Goal: Use online tool/utility: Utilize a website feature to perform a specific function

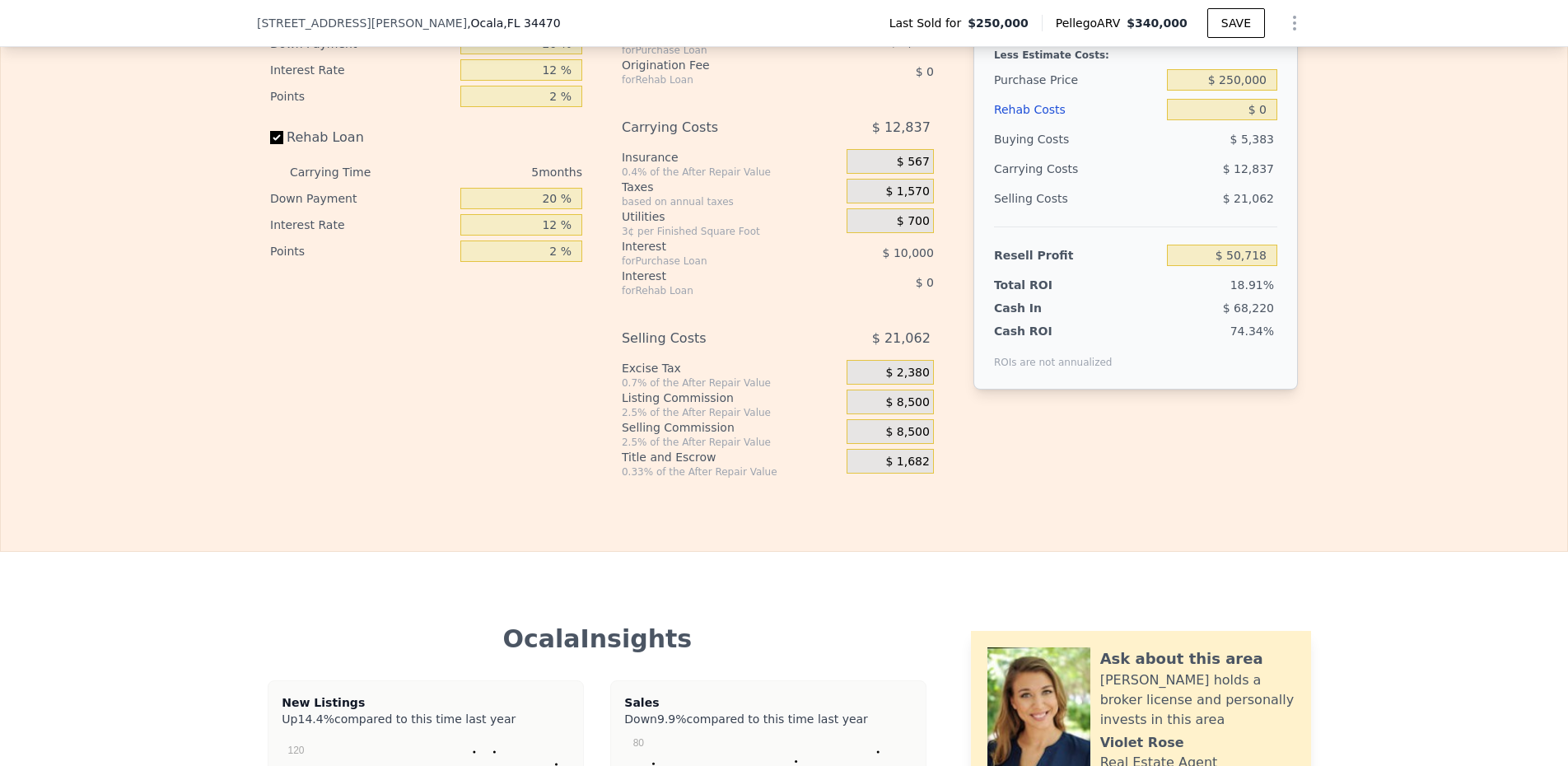
scroll to position [2256, 0]
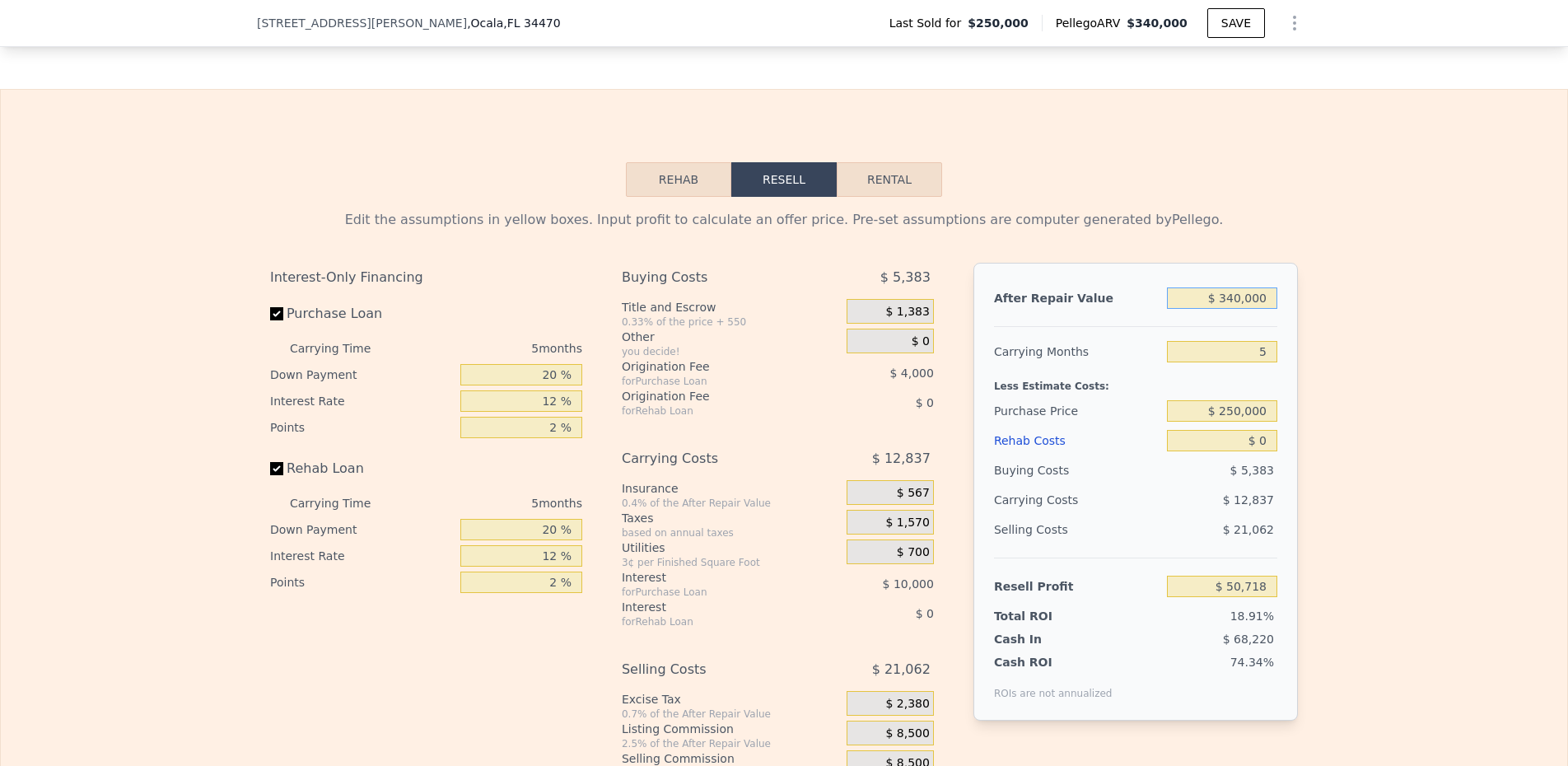
click at [1244, 302] on input "$ 340,000" at bounding box center [1223, 298] width 110 height 22
type input "$ 3"
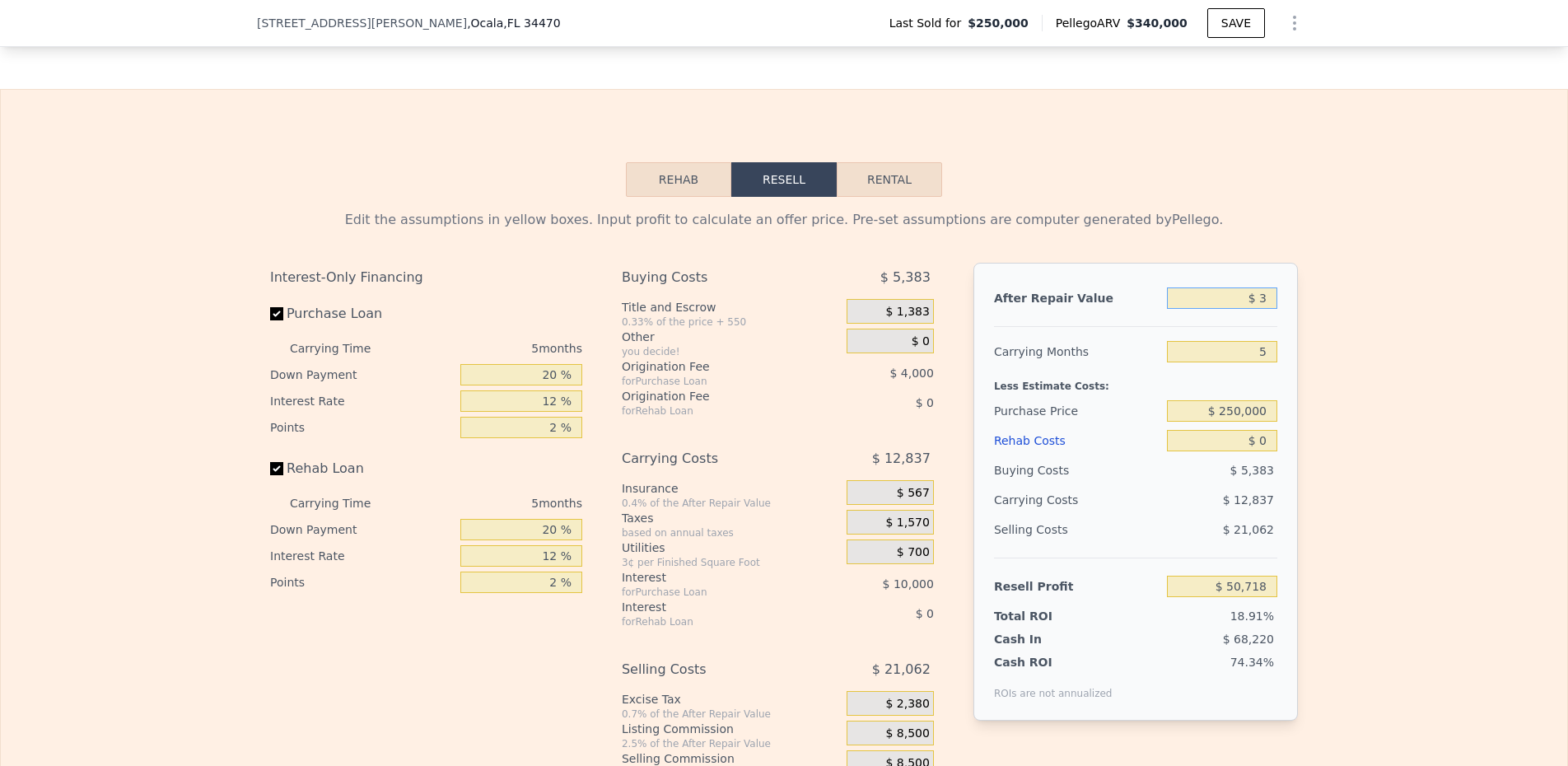
type input "-$ 268,200"
type input "$ 35"
type input "-$ 268,170"
type input "$ 350"
type input "-$ 267,875"
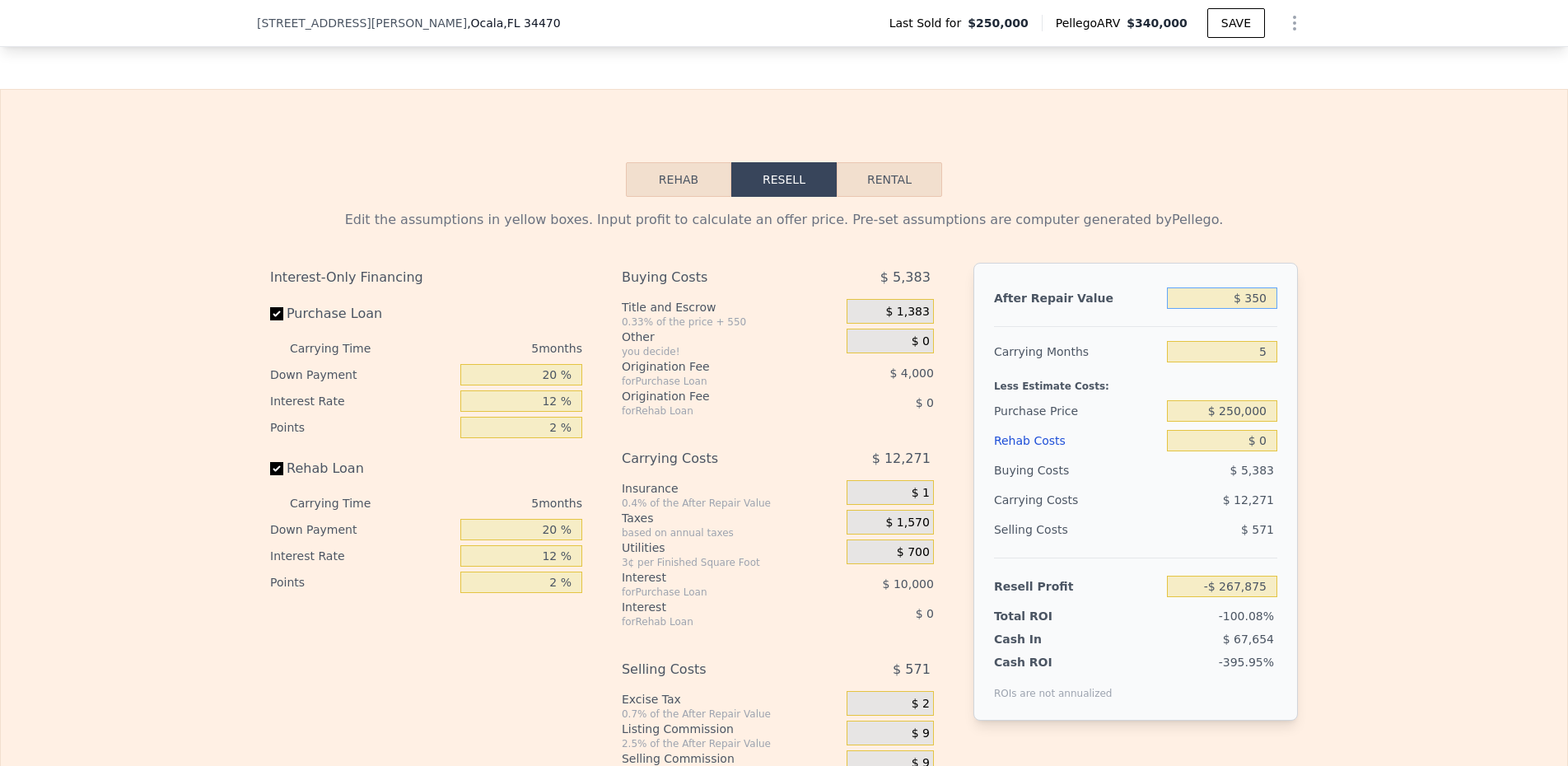
type input "$ 3,500"
type input "-$ 264,922"
type input "$ 35,000"
type input "-$ 235,373"
type input "$ 350,000"
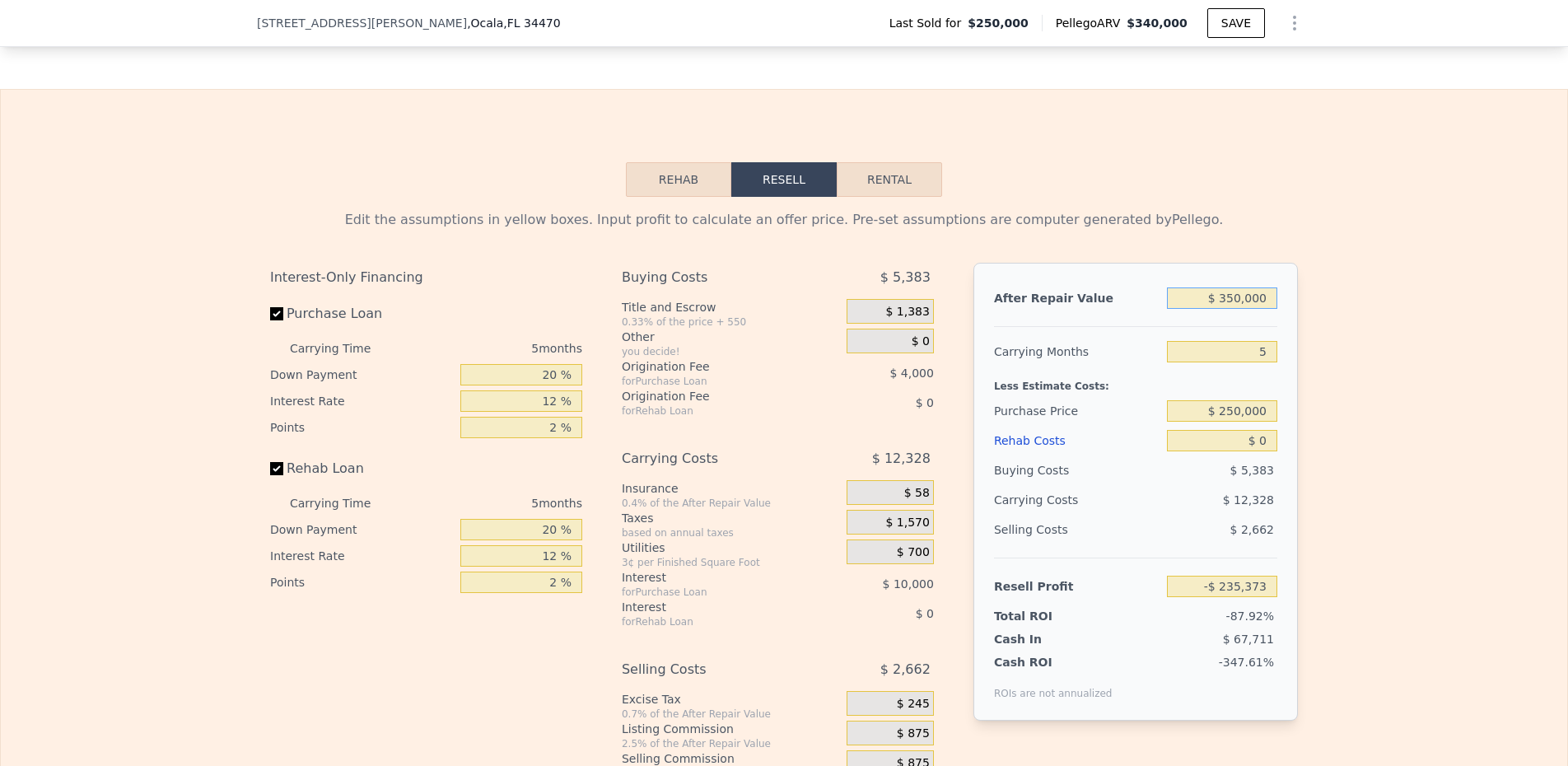
type input "$ 60,098"
click at [1233, 345] on input "5" at bounding box center [1223, 351] width 110 height 22
click at [1216, 413] on input "$ 250,000" at bounding box center [1223, 411] width 110 height 22
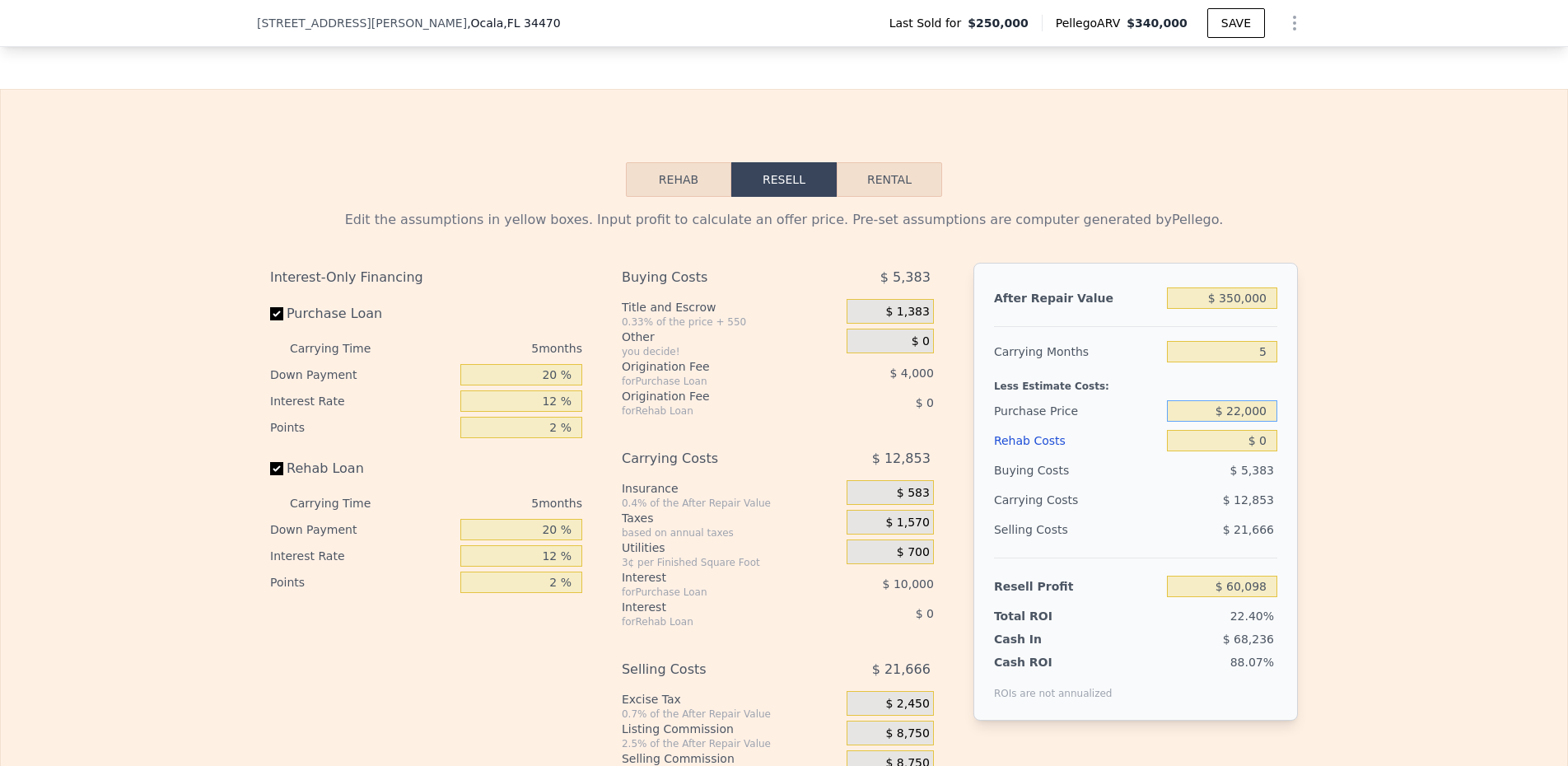
type input "$ 220,000"
type input "$ 91,878"
click at [1233, 451] on input "$ 0" at bounding box center [1223, 440] width 110 height 22
type input "$ 70"
type input "$ 91,802"
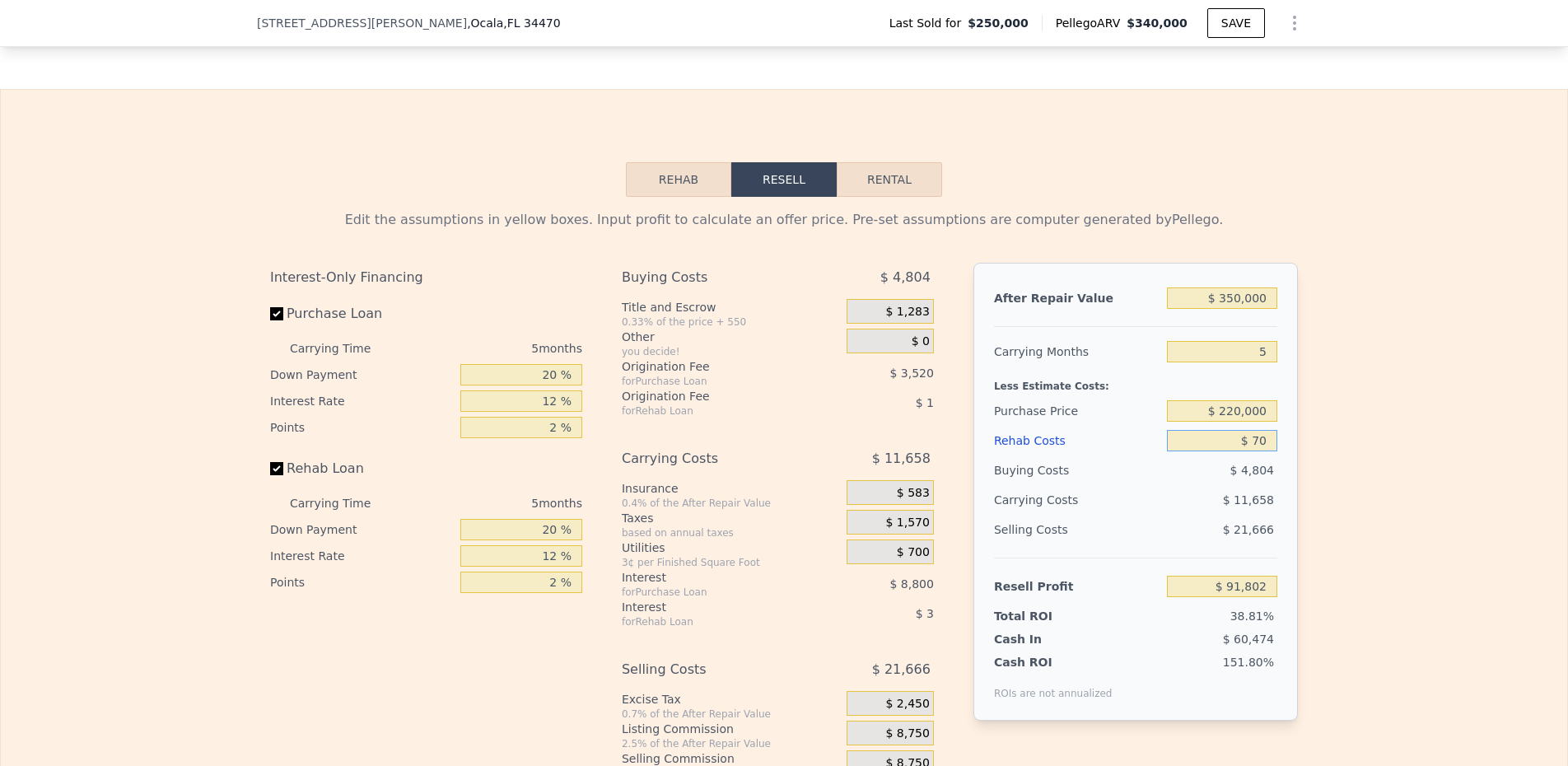
type input "$ 700"
type input "$ 91,137"
type input "$ 7,000"
type input "$ 84,486"
type input "$ 70,000"
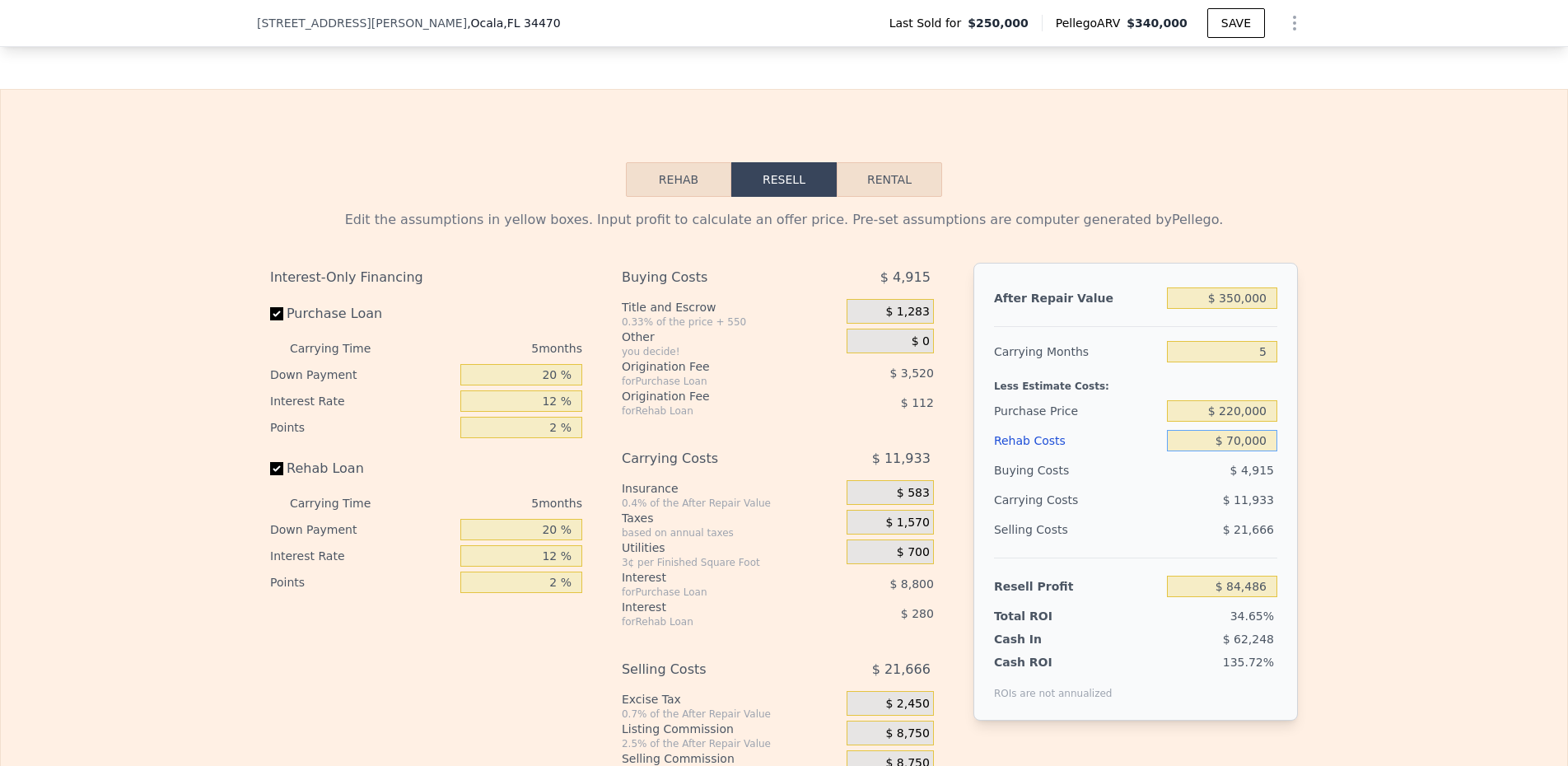
type input "$ 17,958"
click at [1306, 462] on div "Edit the assumptions in yellow boxes. Input profit to calculate an offer price.…" at bounding box center [784, 503] width 1054 height 613
click at [518, 380] on input "20 %" at bounding box center [521, 375] width 122 height 22
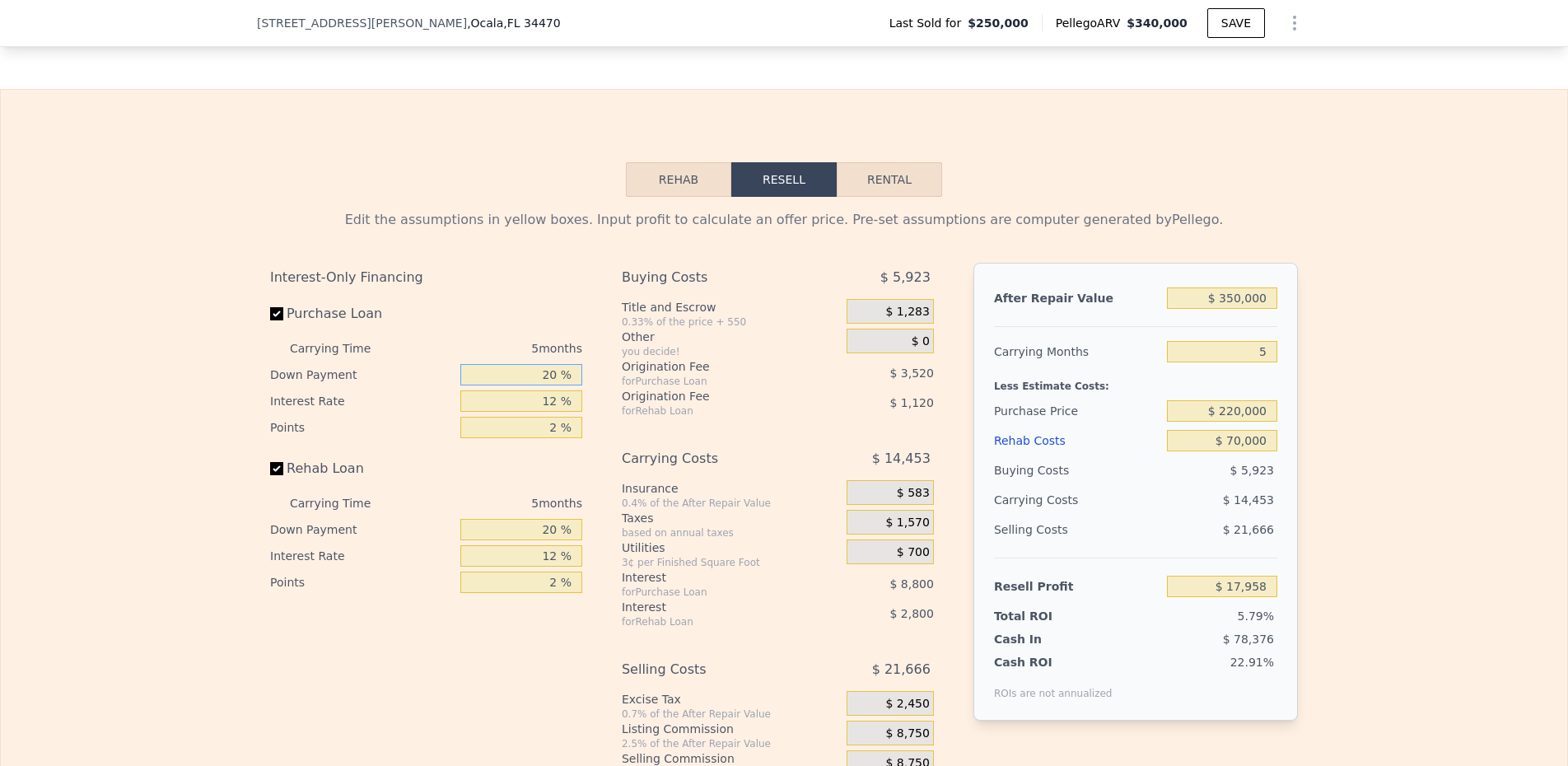
type input "1 %"
type input "$ 15,032"
type input "15 %"
type input "$ 17,188"
type input "15 %"
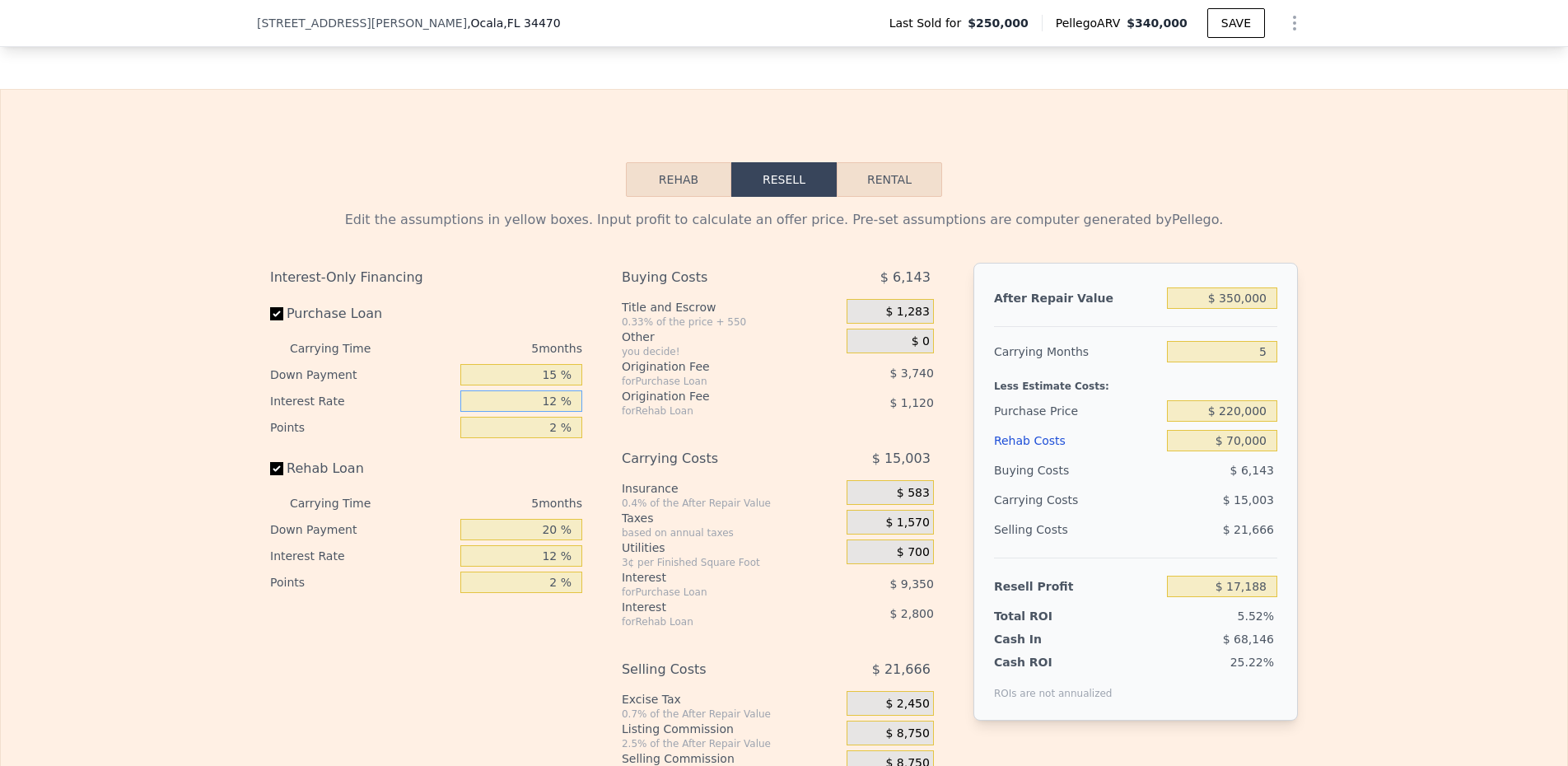
click at [524, 412] on input "12 %" at bounding box center [521, 401] width 122 height 22
type input "121 %"
type input "-$ 67,742"
type input "1 %"
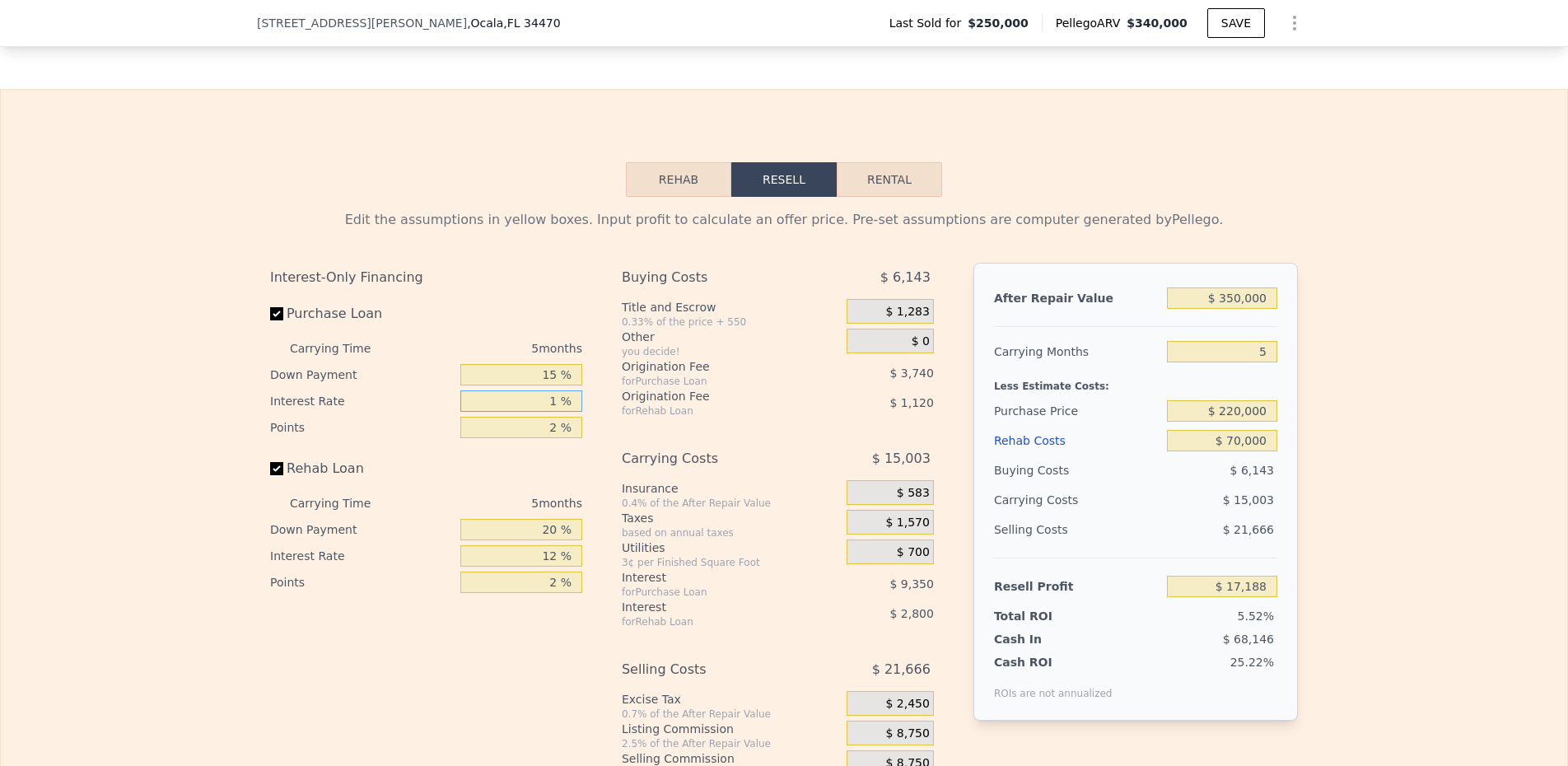
type input "$ 25,758"
type input "11 %"
type input "$ 17,968"
type input "11 %"
click at [534, 525] on input "20 %" at bounding box center [521, 529] width 122 height 22
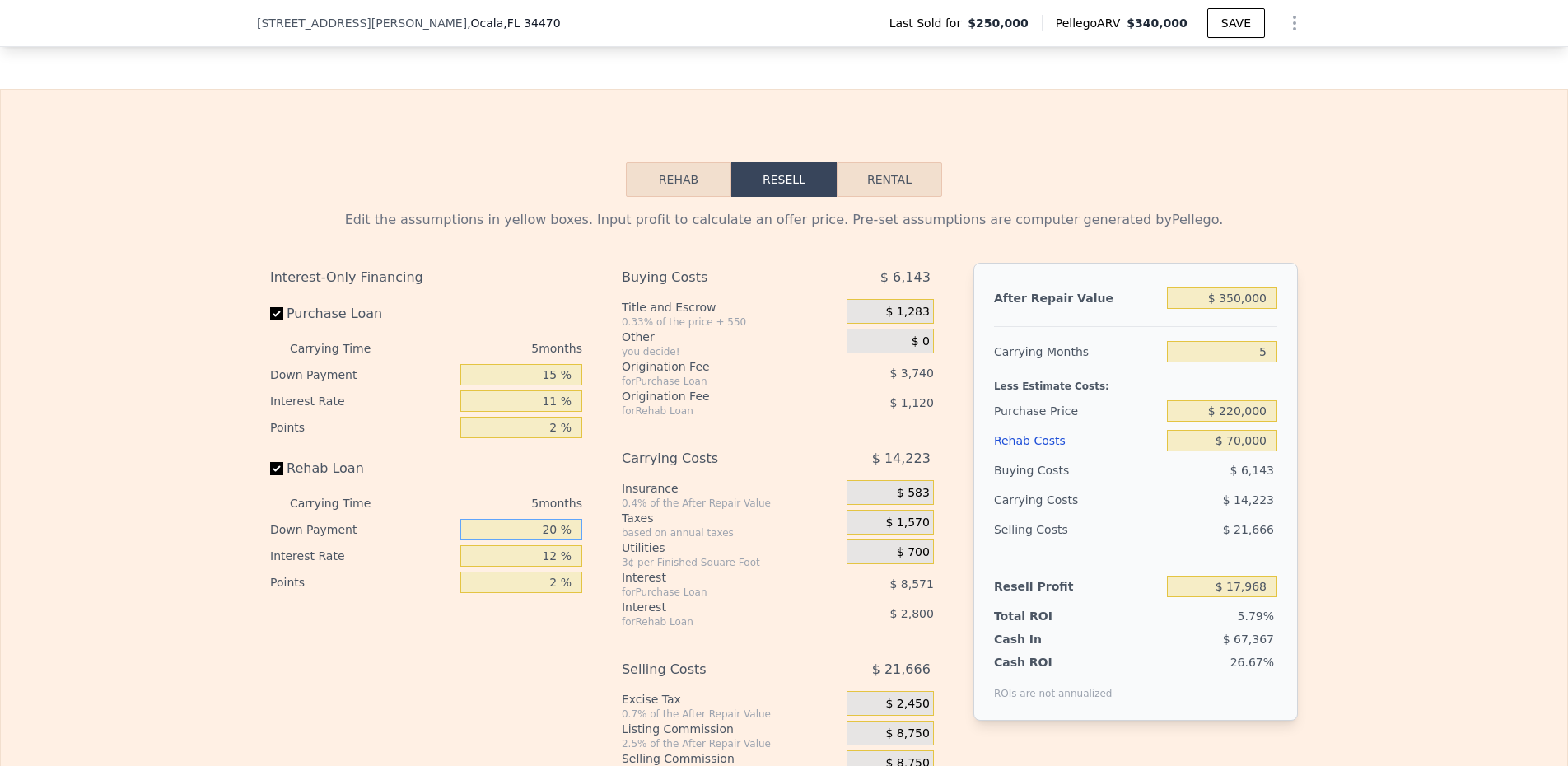
click at [534, 525] on input "20 %" at bounding box center [521, 529] width 122 height 22
type input "1 %"
type input "$ 17,037"
type input "15 %"
type input "$ 17,723"
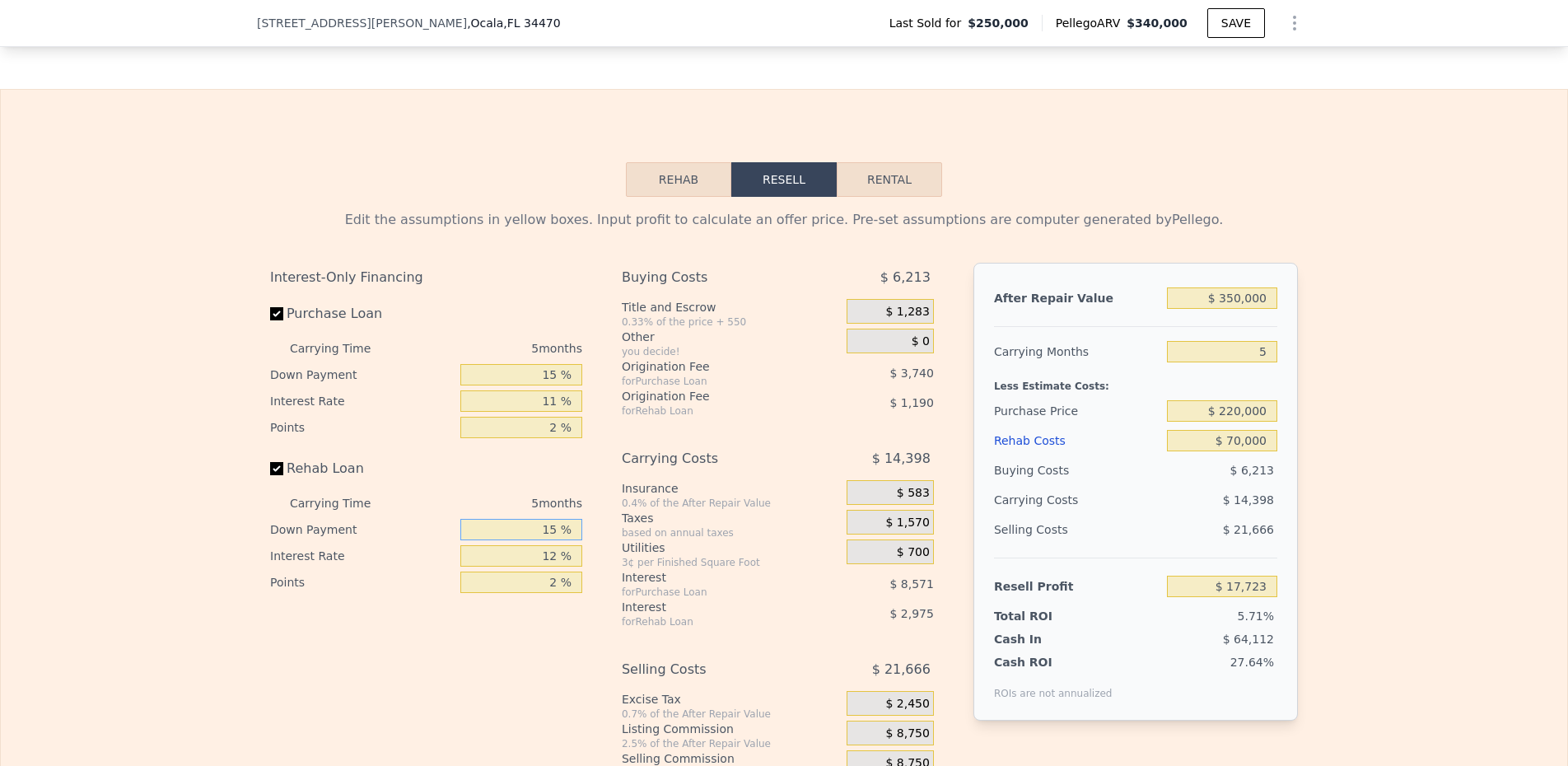
type input "15 %"
click at [529, 551] on input "12 %" at bounding box center [521, 556] width 122 height 22
type input "1 %"
type input "$ 20,448"
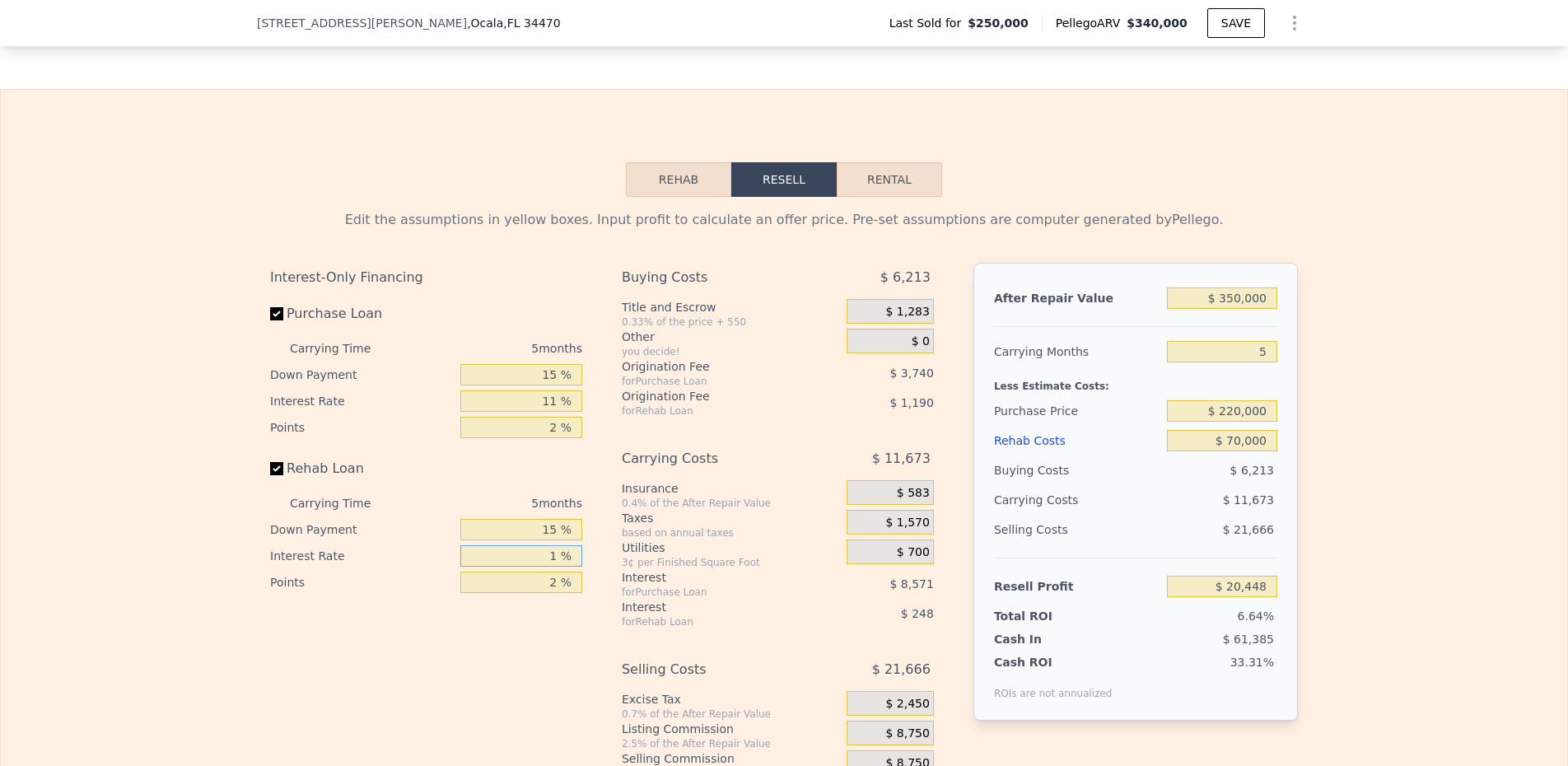
type input "11 %"
type input "$ 17,973"
type input "11 %"
click at [785, 449] on div "Carrying Costs" at bounding box center [713, 459] width 183 height 30
click at [915, 317] on span "$ 1,283" at bounding box center [907, 313] width 44 height 15
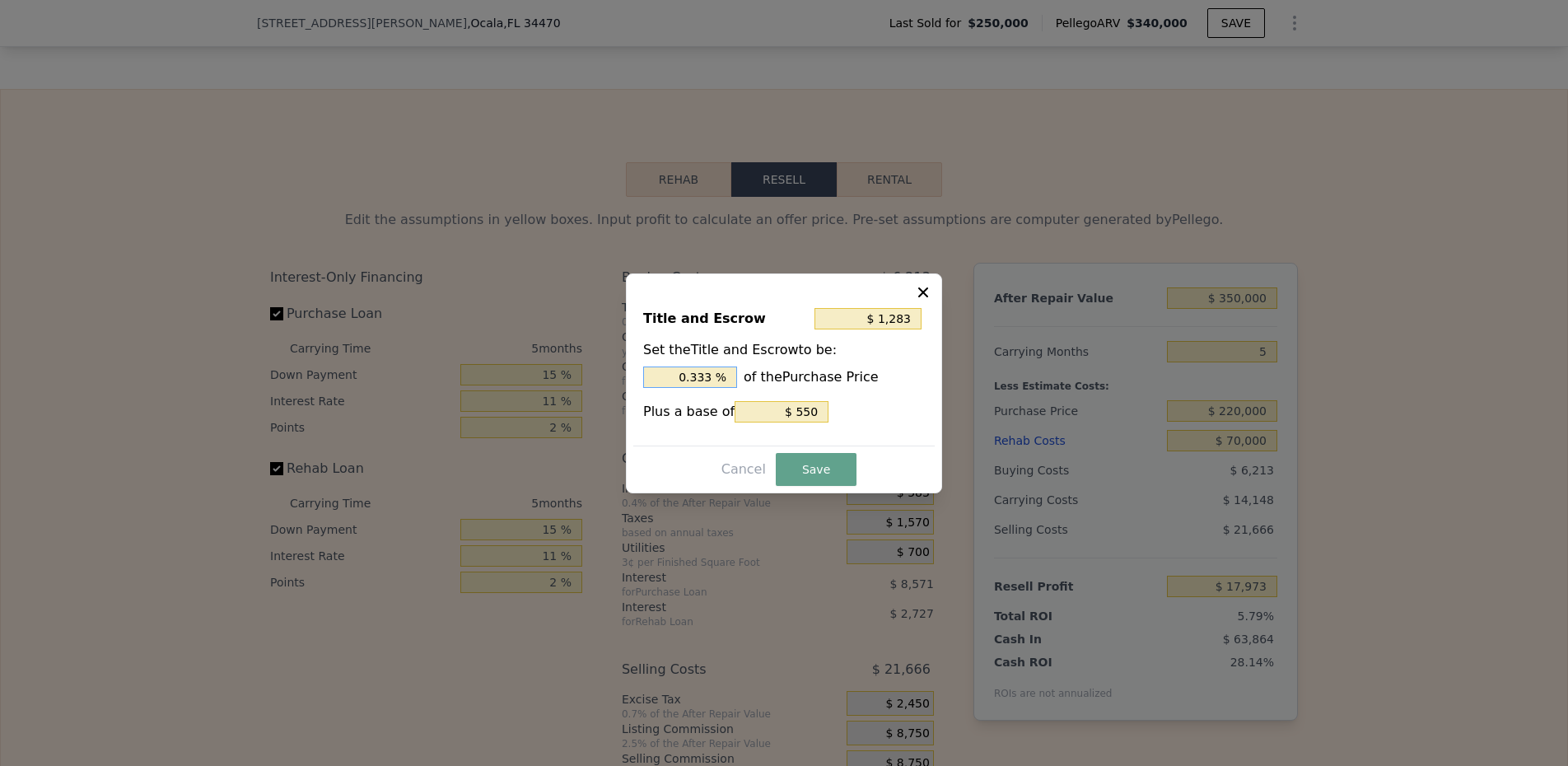
click at [685, 371] on input "0.333 %" at bounding box center [690, 377] width 94 height 22
type input "$ 2,750"
type input "1. %"
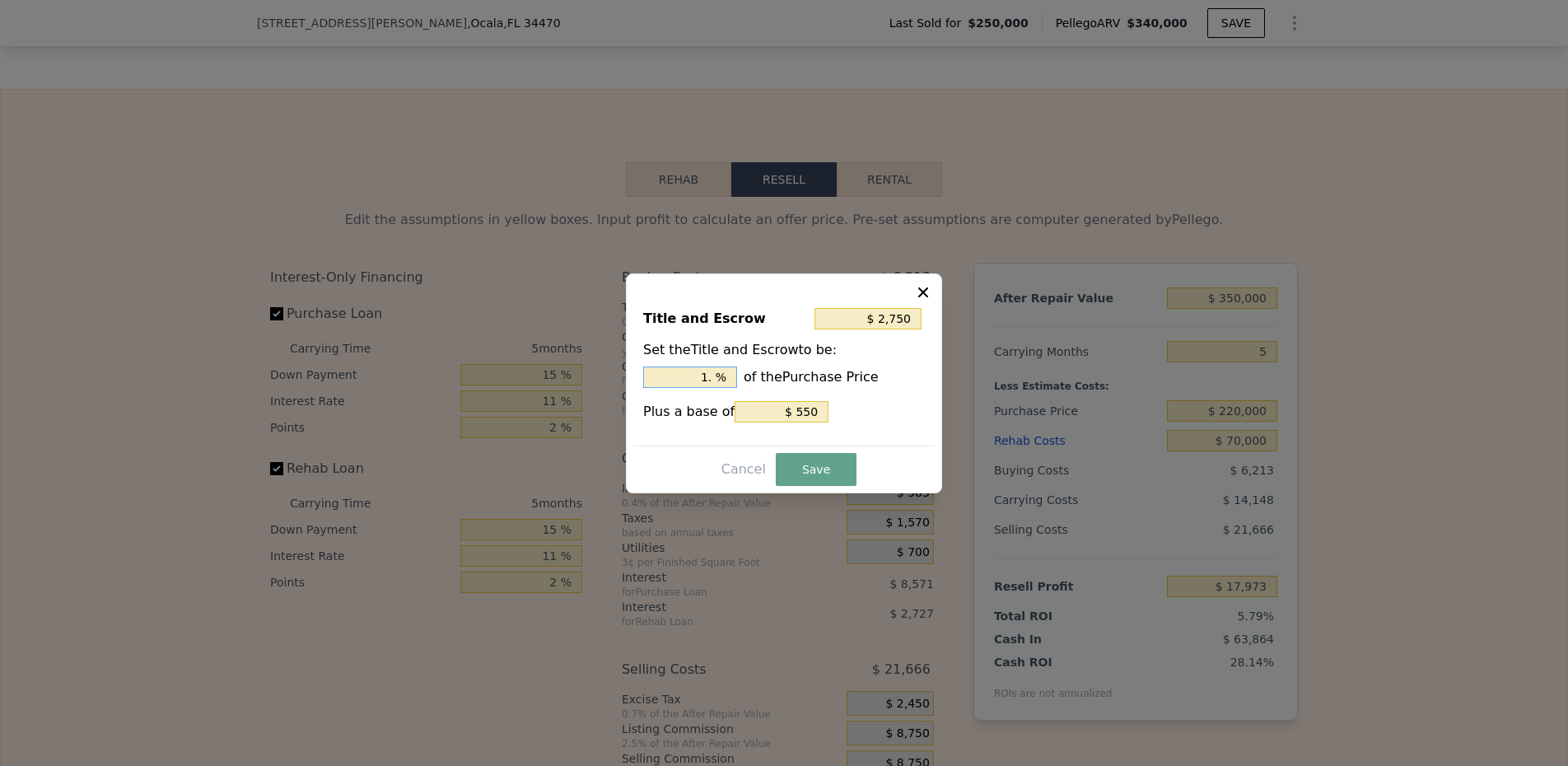
type input "$ 3,190"
type input "1.2 %"
type input "$ 3,300"
type input "1.25 %"
click at [801, 456] on button "Save" at bounding box center [816, 469] width 81 height 33
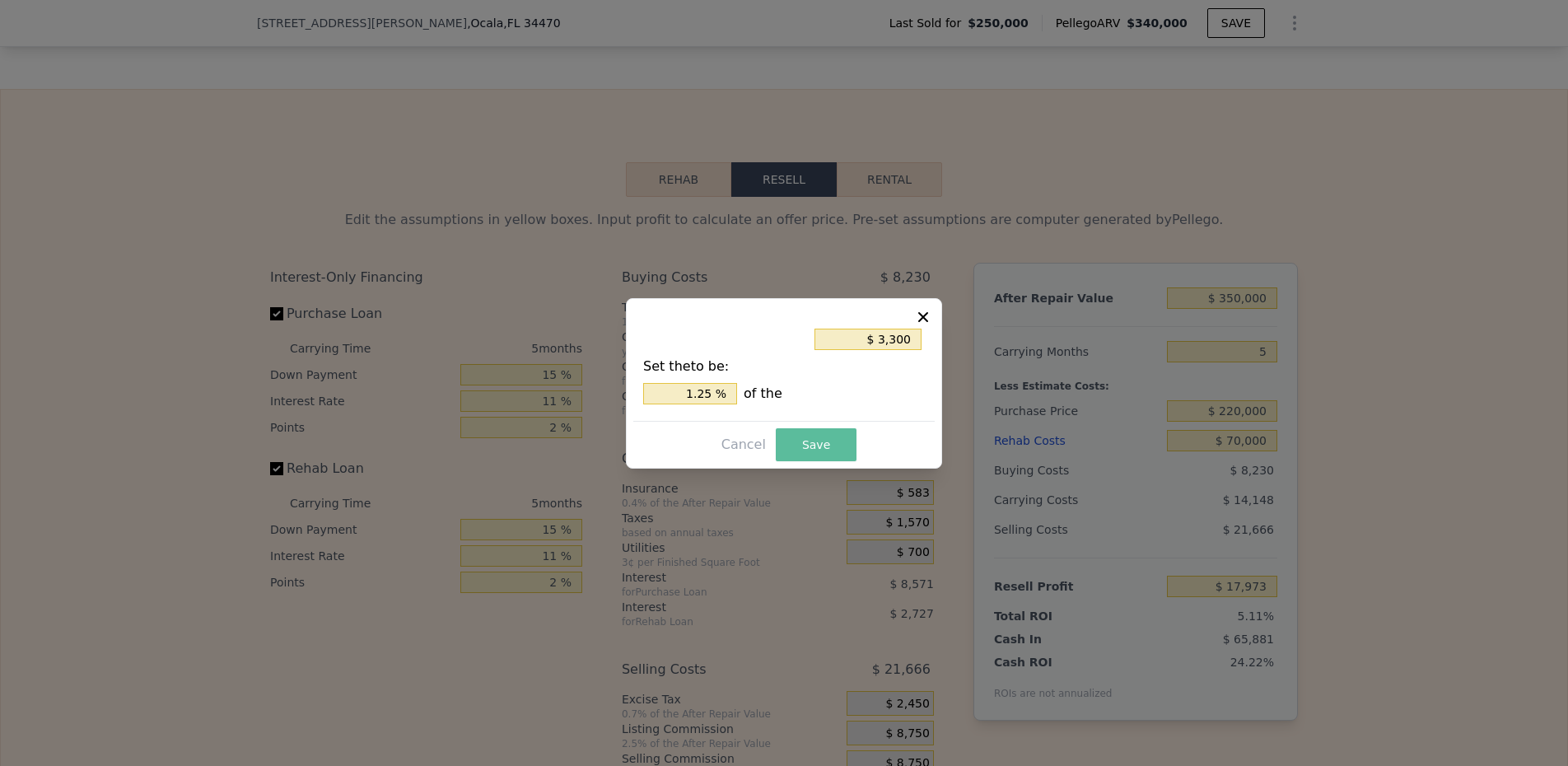
type input "$ 15,956"
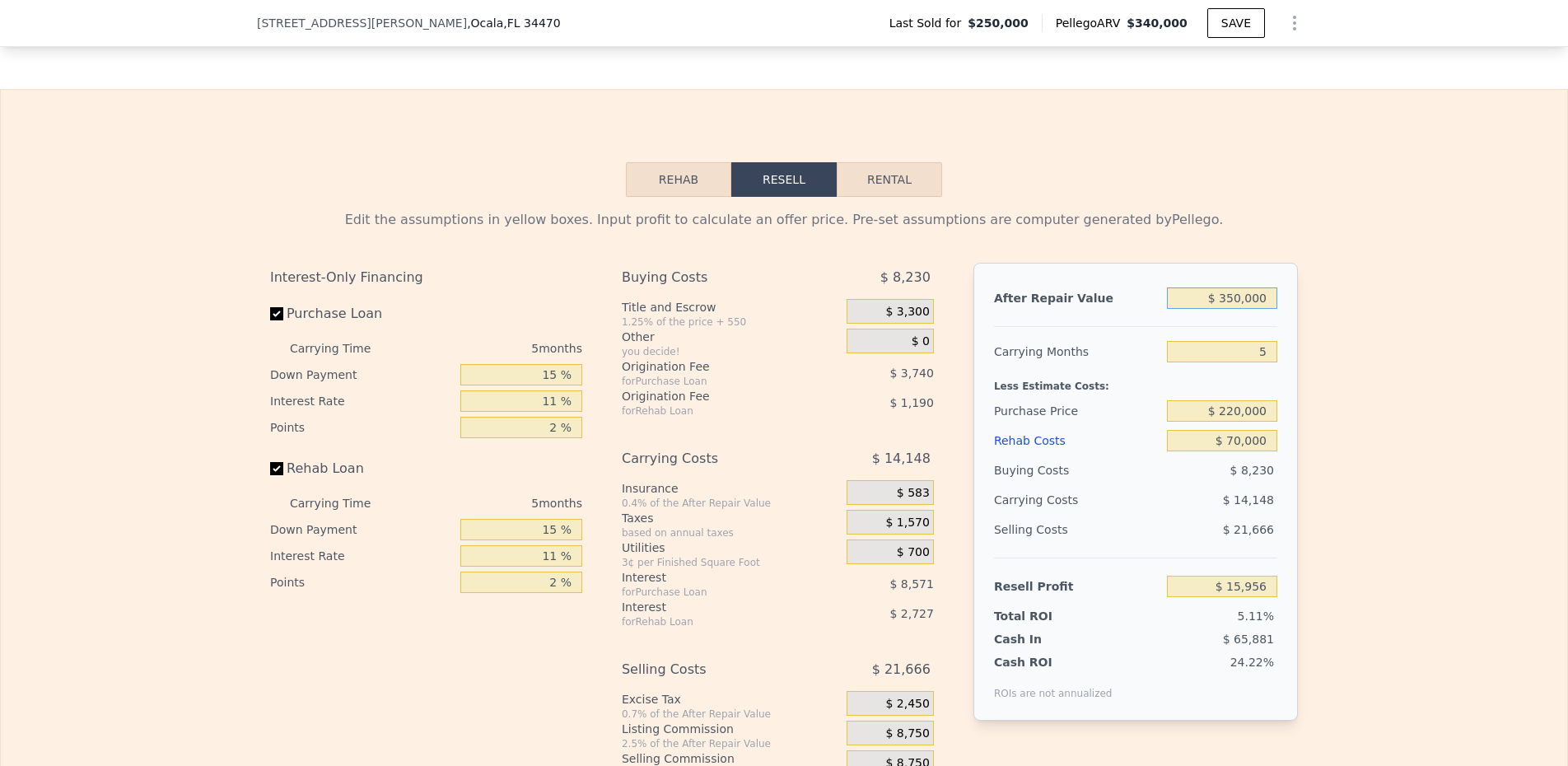
click at [1230, 299] on input "$ 350,000" at bounding box center [1223, 298] width 110 height 22
type input "$ 30,000"
type input "-$ 284,205"
type input "$ 370,000"
type input "$ 34,716"
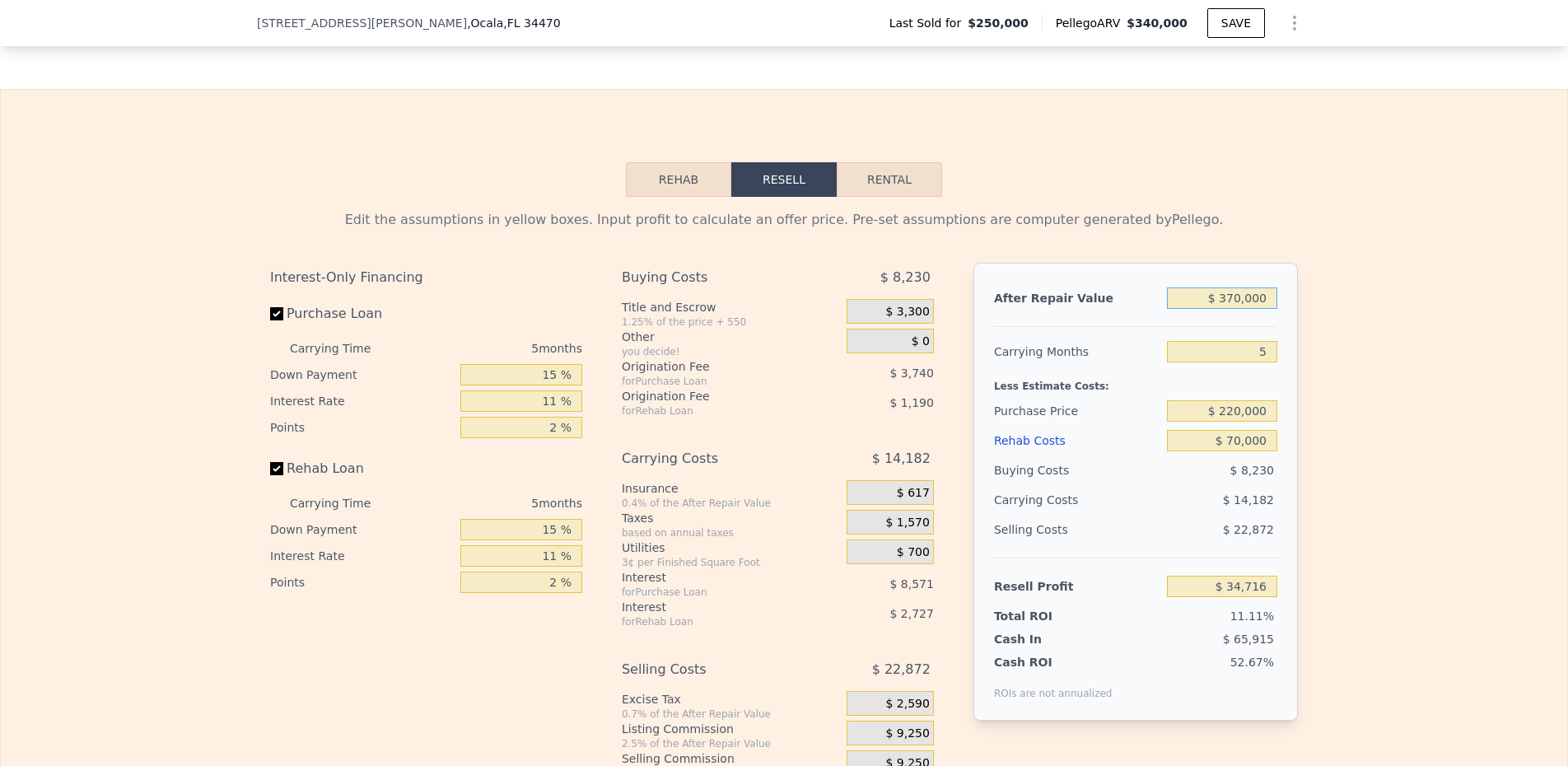
type input "$ 370,000"
click at [1467, 349] on div "Edit the assumptions in yellow boxes. Input profit to calculate an offer price.…" at bounding box center [784, 503] width 1567 height 613
click at [880, 195] on button "Rental" at bounding box center [889, 179] width 106 height 35
select select "30"
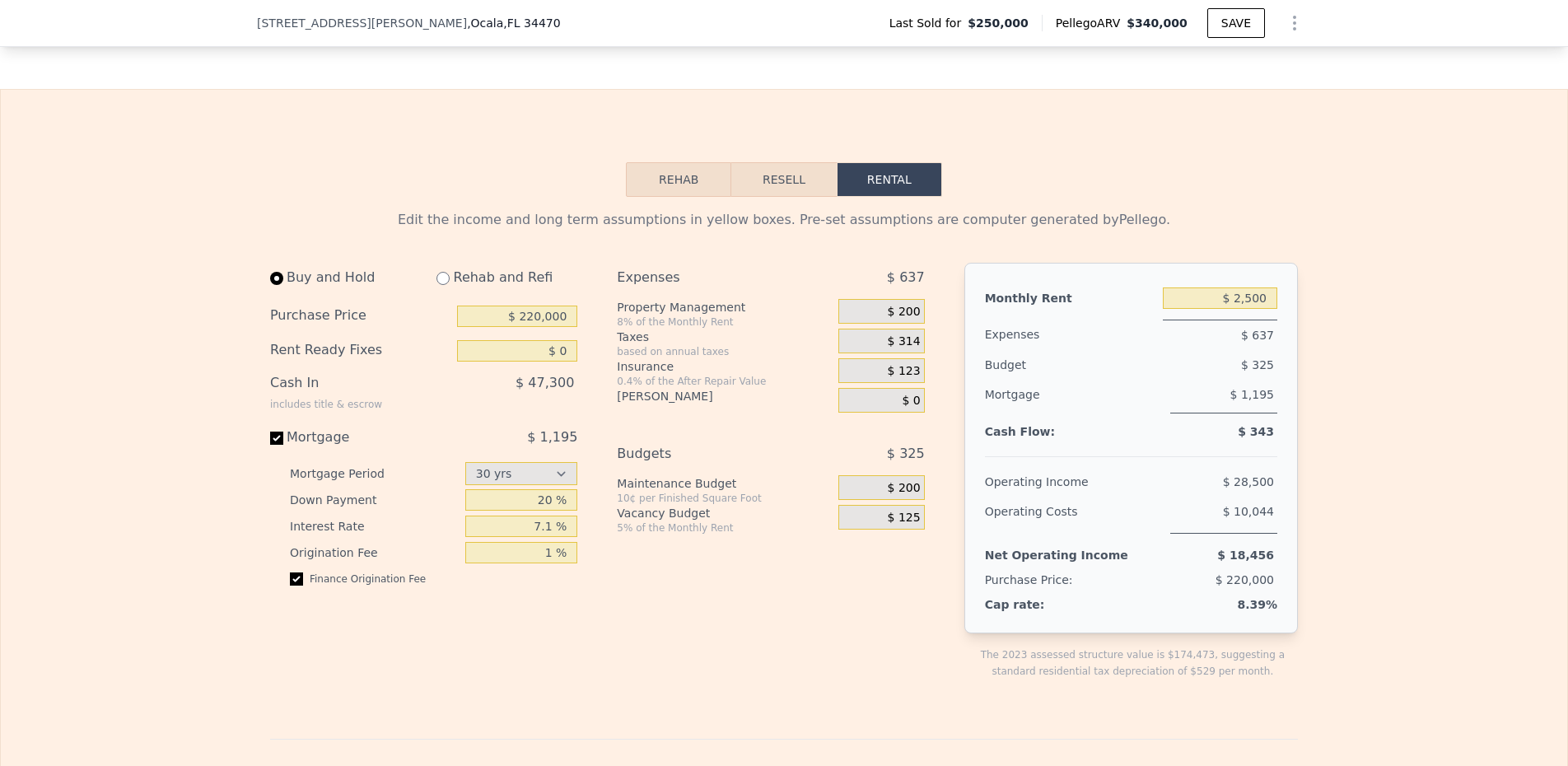
click at [443, 285] on input "radio" at bounding box center [443, 278] width 13 height 13
radio input "true"
type input "$ 70,000"
select select "30"
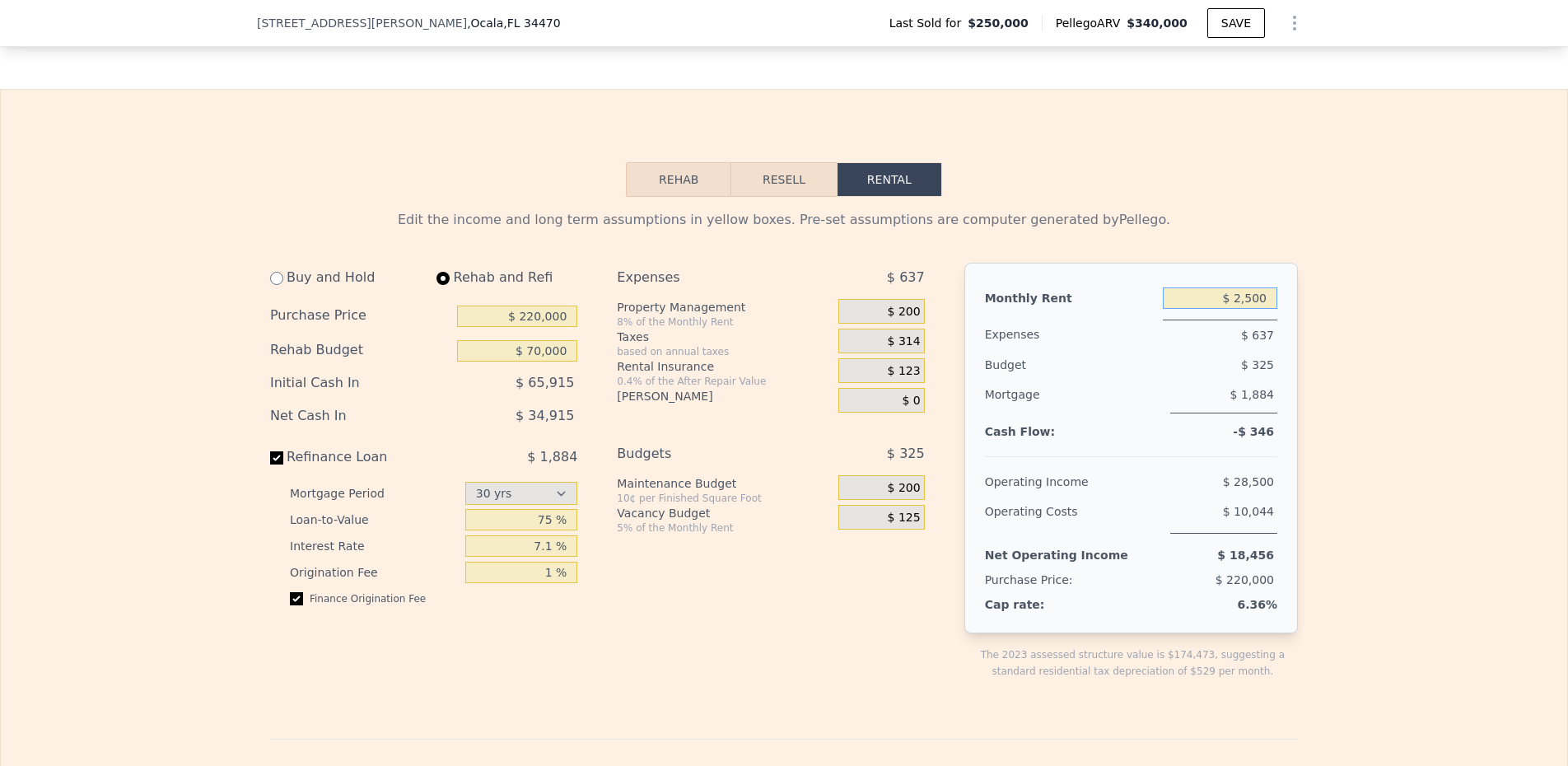
click at [1251, 301] on input "$ 2,500" at bounding box center [1220, 298] width 114 height 22
type input "$ 2,800"
click at [1255, 377] on div "$ 340" at bounding box center [1192, 365] width 172 height 30
click at [896, 319] on span "$ 224" at bounding box center [904, 313] width 33 height 15
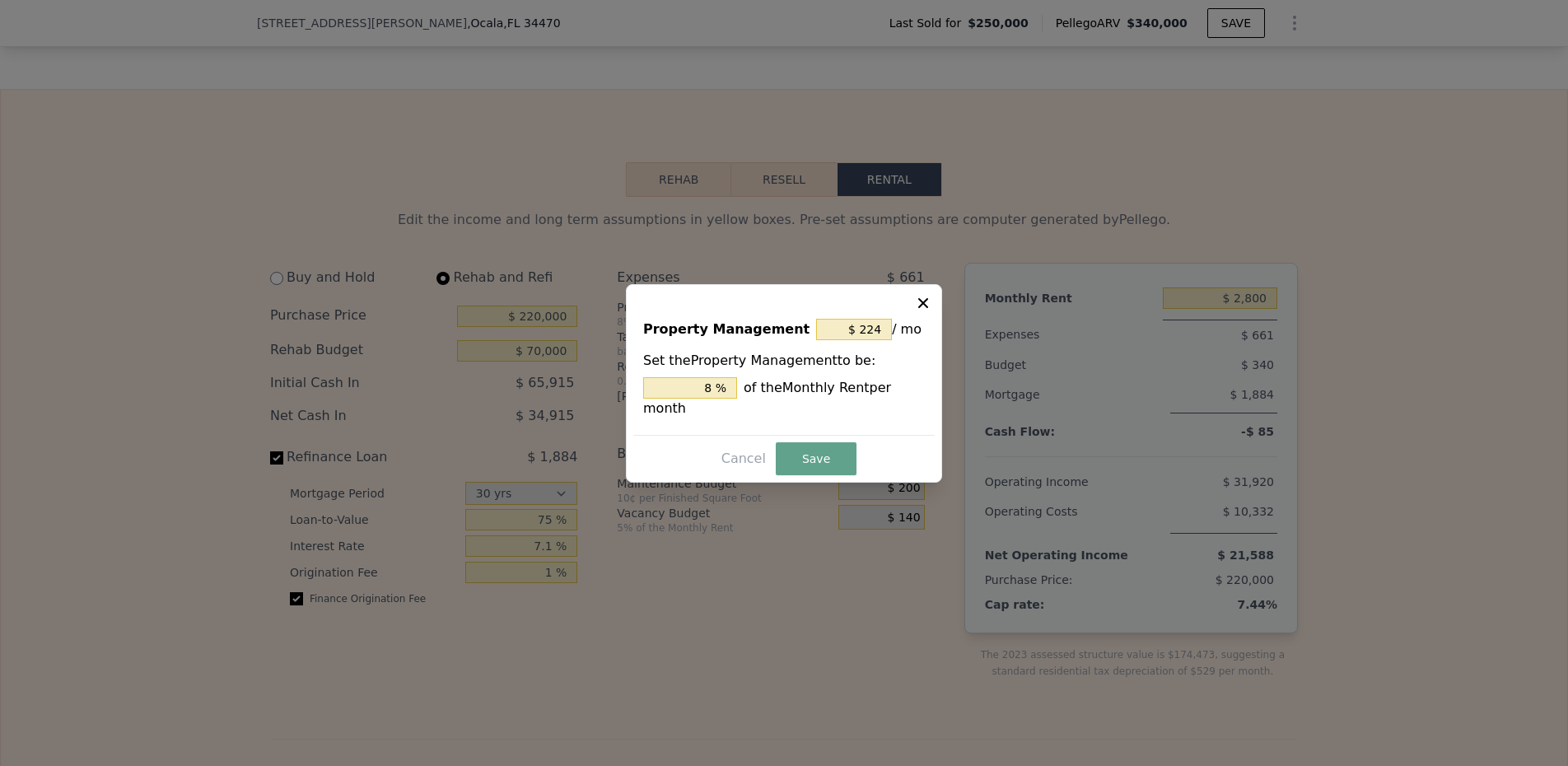
click at [864, 341] on div "$ 224 / mo" at bounding box center [871, 330] width 109 height 30
click at [864, 333] on input "$ 224" at bounding box center [854, 330] width 76 height 22
type input "$ 9"
type input "0.321 %"
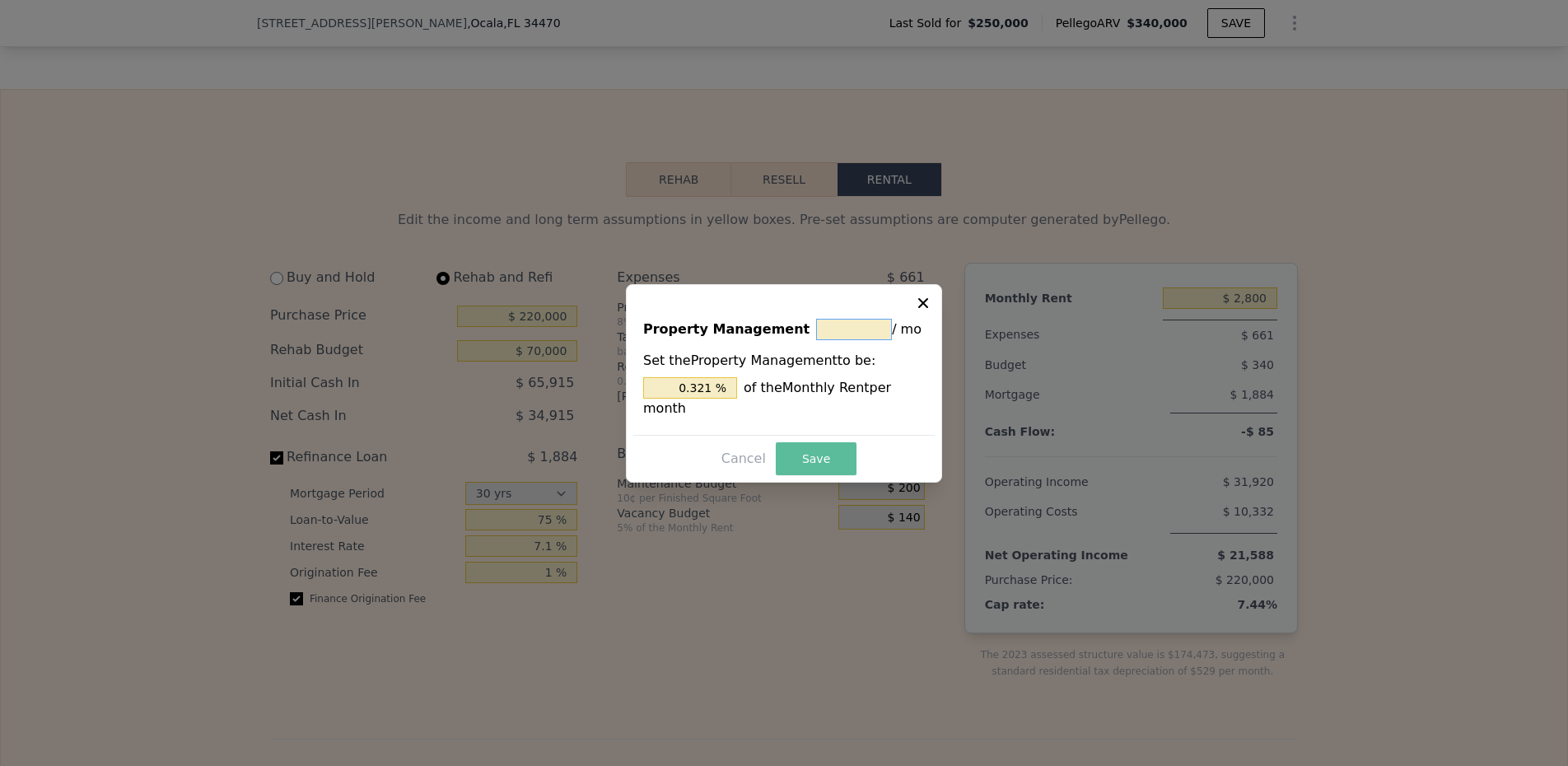
type input "$ 0"
type input "0 %"
click at [819, 458] on button "Save" at bounding box center [816, 459] width 81 height 33
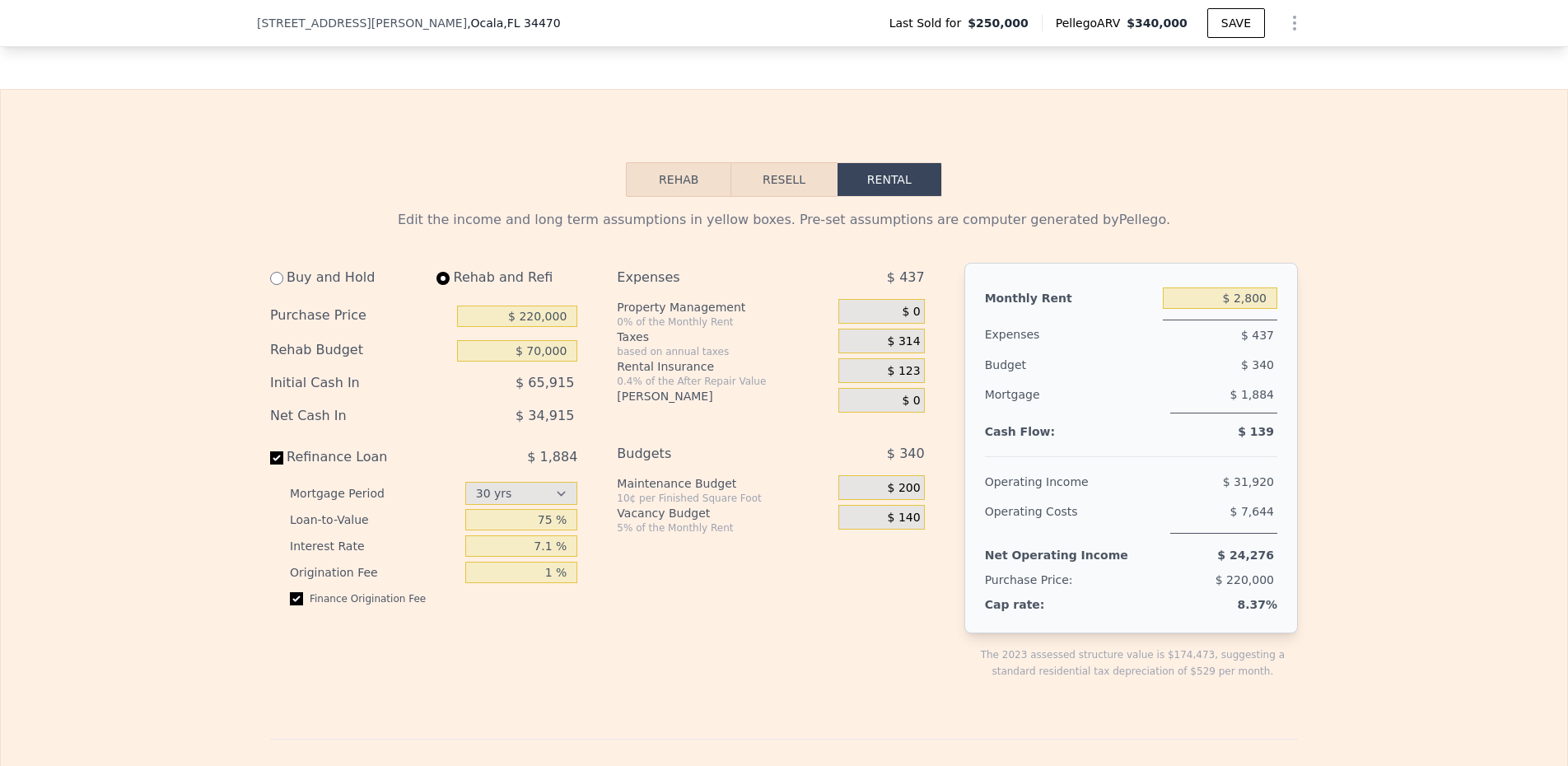
click at [702, 651] on div "Expenses $ 437 Property Management 0% of the Monthly Rent $ 0 Taxes based on an…" at bounding box center [777, 484] width 320 height 443
click at [538, 317] on input "$ 220,000" at bounding box center [517, 316] width 120 height 22
click at [534, 324] on input "$ 220,000" at bounding box center [517, 316] width 120 height 22
type input "$ 200,000"
click at [693, 420] on div "Expenses $ 437 Property Management 0% of the Monthly Rent $ 0 Taxes based on an…" at bounding box center [777, 484] width 320 height 443
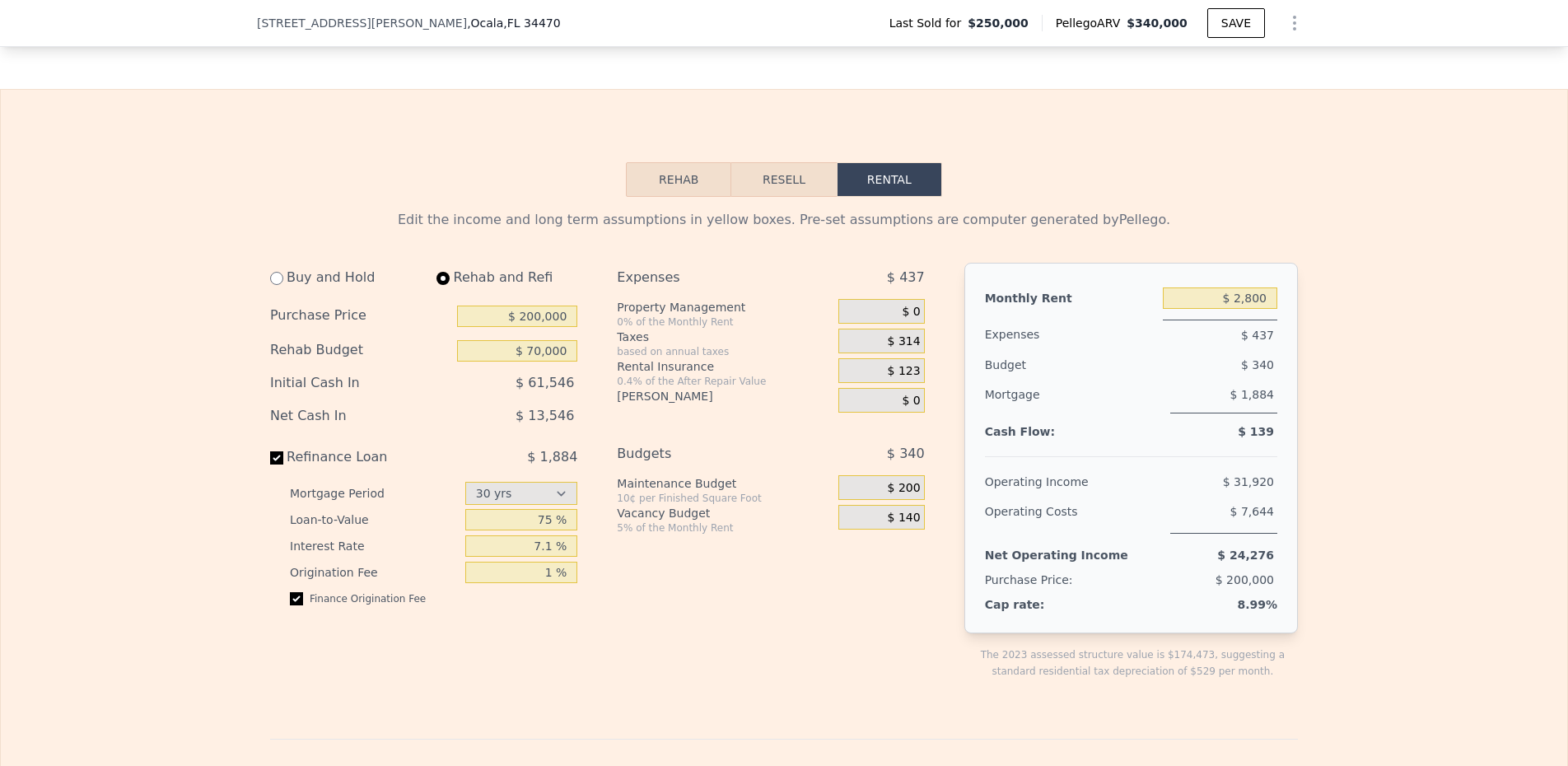
click at [1206, 465] on div "Monthly Rent $ 2,800 Expenses $ 437 Budget $ 340 Mortgage $ 1,884 Cash Flow: $ …" at bounding box center [1131, 449] width 333 height 371
click at [694, 192] on button "Rehab" at bounding box center [679, 179] width 106 height 35
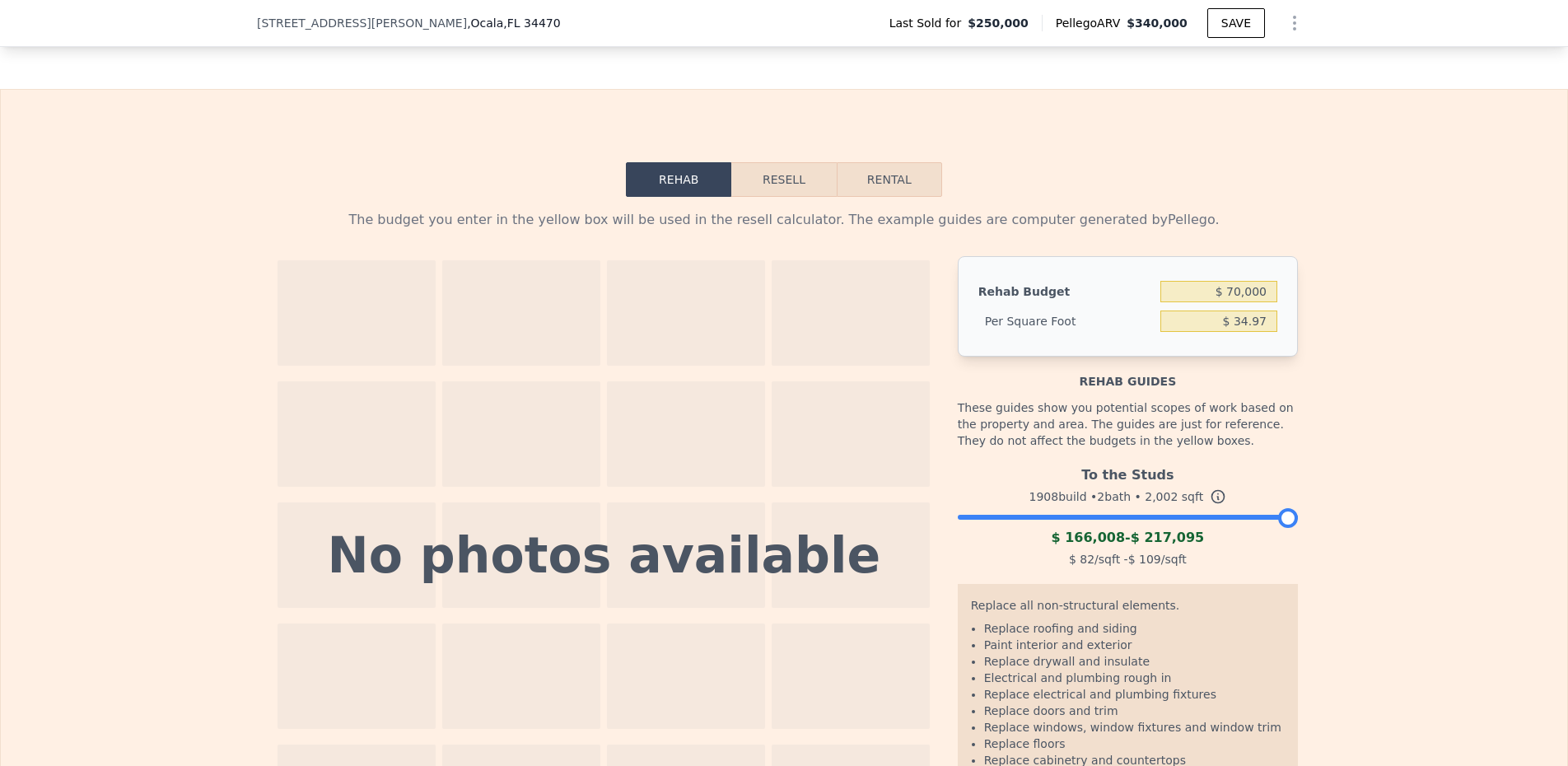
click at [752, 189] on button "Resell" at bounding box center [784, 179] width 105 height 35
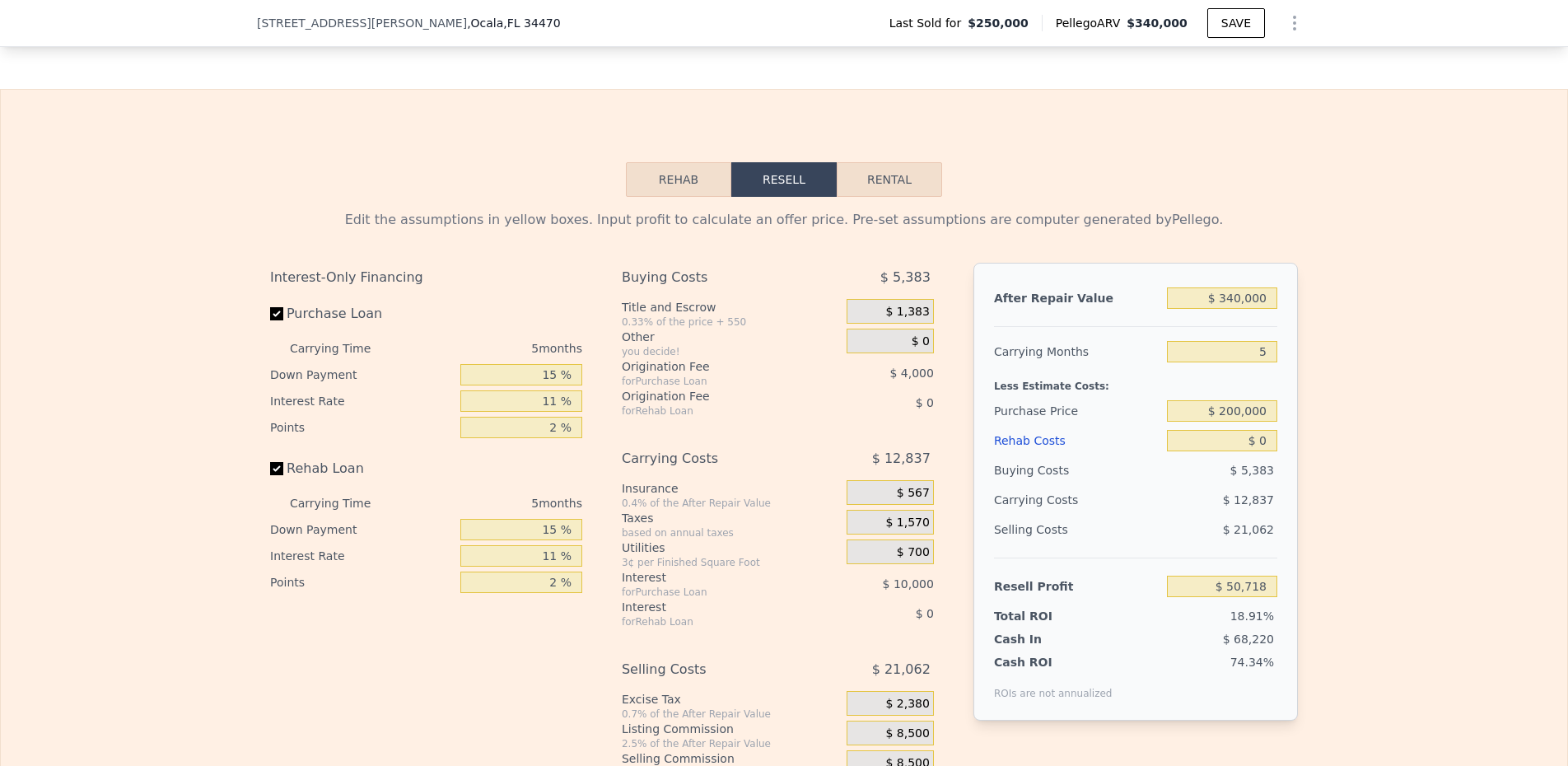
type input "$ 340,000"
type input "$ 0"
type input "$ 50,718"
